Goal: Task Accomplishment & Management: Use online tool/utility

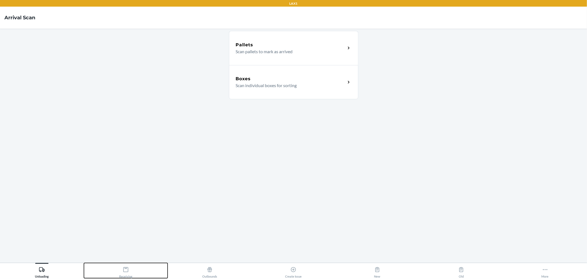
click at [126, 271] on icon at bounding box center [126, 269] width 6 height 6
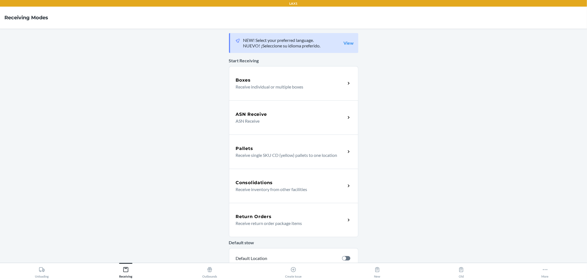
click at [293, 86] on p "Receive individual or multiple boxes" at bounding box center [288, 86] width 105 height 7
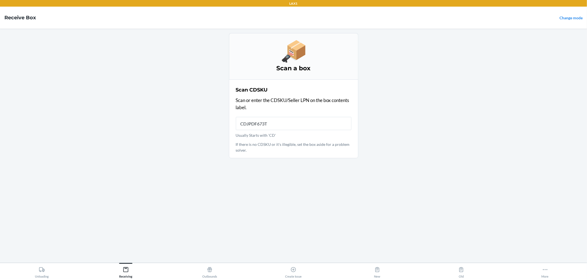
type input "CDJPDF673TL"
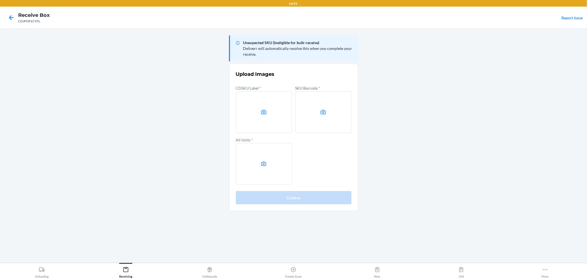
click at [254, 101] on label at bounding box center [264, 111] width 56 height 41
click at [0, 0] on input "file" at bounding box center [0, 0] width 0 height 0
click at [562, 52] on main "Unexpected SKU (Ineligible for bulk-receive) Deliverr will automatically resolv…" at bounding box center [293, 146] width 587 height 234
click at [314, 94] on label at bounding box center [324, 111] width 56 height 41
click at [0, 0] on input "file" at bounding box center [0, 0] width 0 height 0
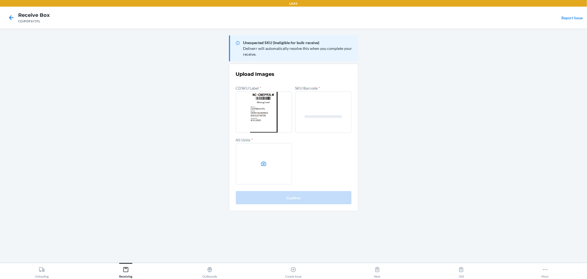
click at [269, 174] on label at bounding box center [264, 163] width 56 height 41
click at [0, 0] on input "file" at bounding box center [0, 0] width 0 height 0
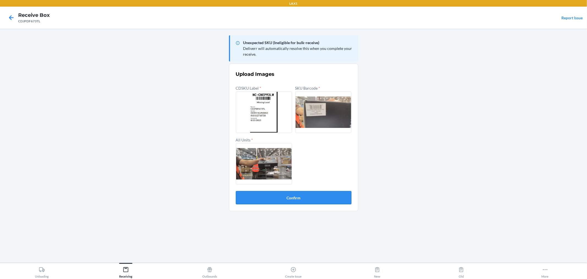
click at [295, 191] on button "Confirm" at bounding box center [294, 197] width 116 height 13
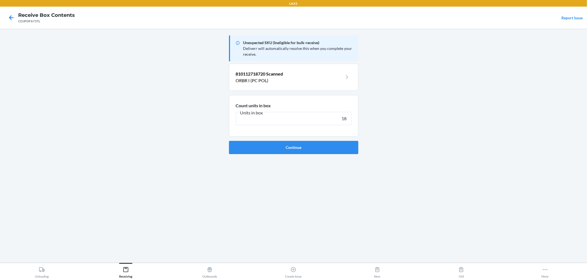
type input "18"
click at [229, 141] on button "Continue" at bounding box center [293, 147] width 129 height 13
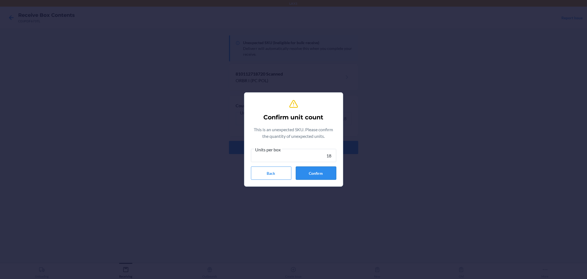
type input "18"
click at [312, 167] on button "Confirm" at bounding box center [316, 172] width 40 height 13
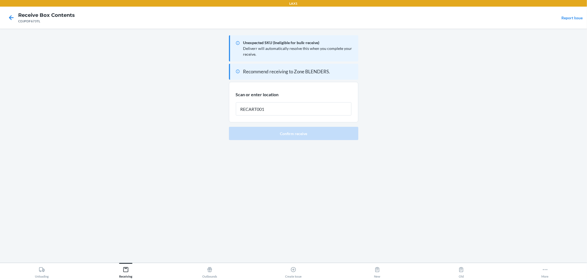
type input "RECART001"
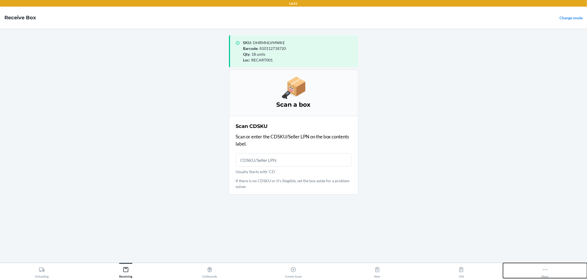
click at [546, 270] on icon at bounding box center [546, 269] width 6 height 6
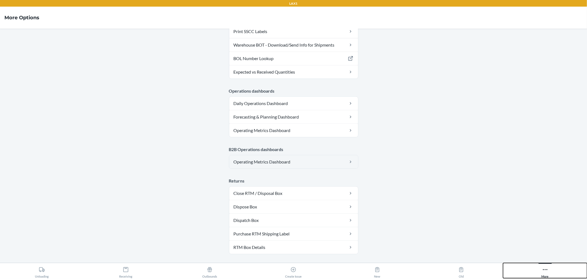
scroll to position [251, 0]
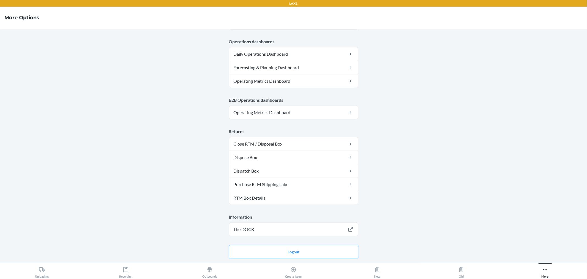
click at [319, 256] on button "Logout" at bounding box center [293, 251] width 129 height 13
